Goal: Task Accomplishment & Management: Use online tool/utility

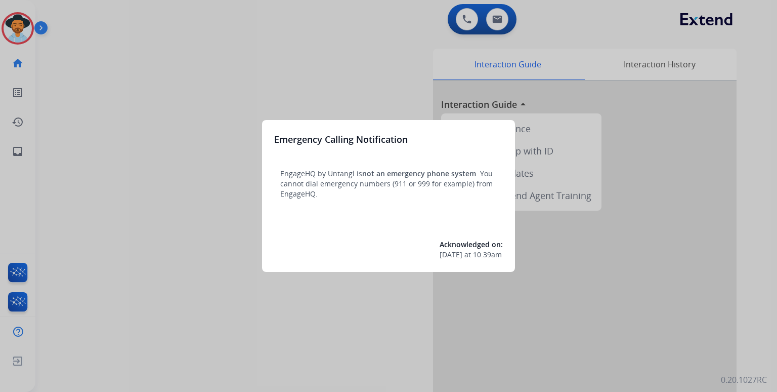
click at [749, 312] on div at bounding box center [388, 196] width 777 height 392
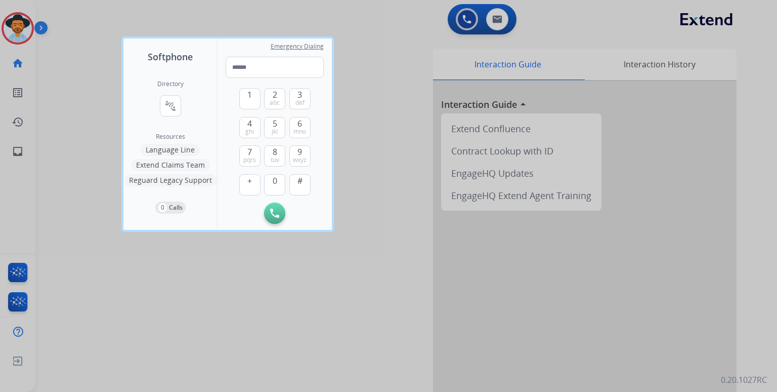
click at [749, 152] on div at bounding box center [388, 196] width 777 height 392
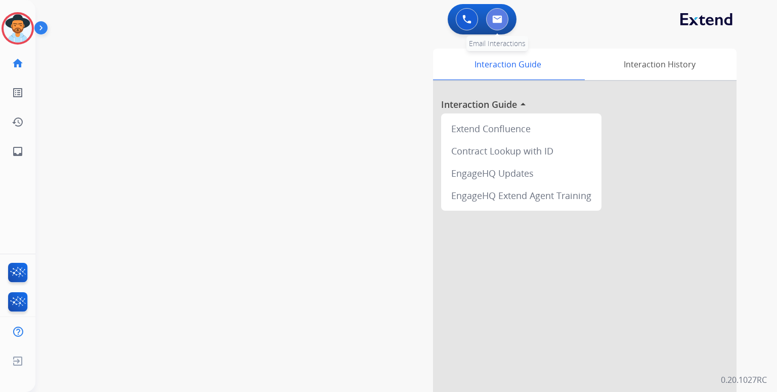
click at [501, 24] on button at bounding box center [497, 19] width 22 height 22
select select "**********"
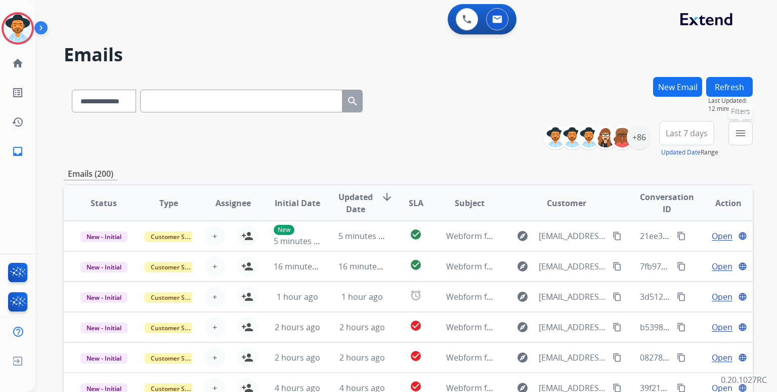
click at [747, 132] on button "menu Filters" at bounding box center [741, 133] width 24 height 24
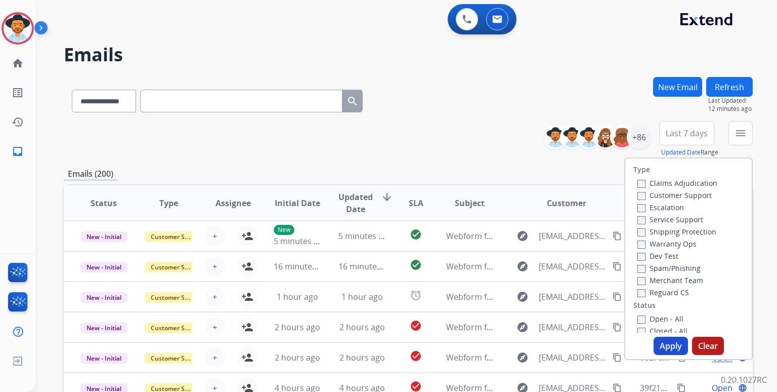
click at [674, 197] on label "Customer Support" at bounding box center [675, 195] width 74 height 10
click at [679, 231] on label "Shipping Protection" at bounding box center [677, 232] width 79 height 10
click at [670, 294] on label "Reguard CS" at bounding box center [664, 292] width 52 height 10
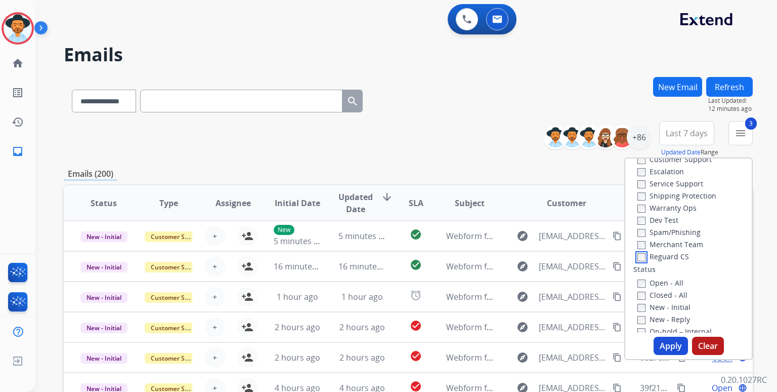
scroll to position [51, 0]
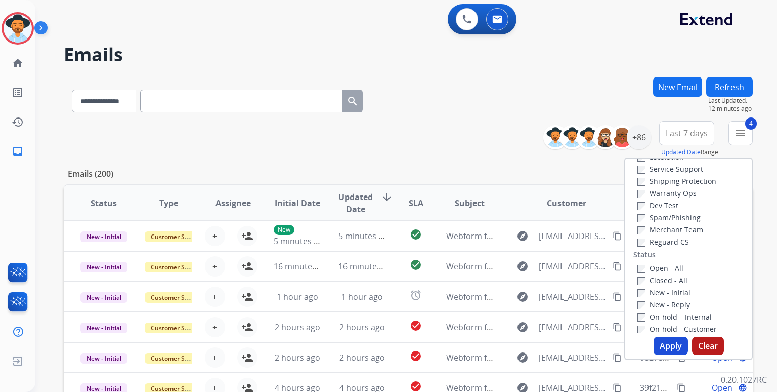
click at [667, 340] on button "Apply" at bounding box center [671, 345] width 34 height 18
